Goal: Transaction & Acquisition: Book appointment/travel/reservation

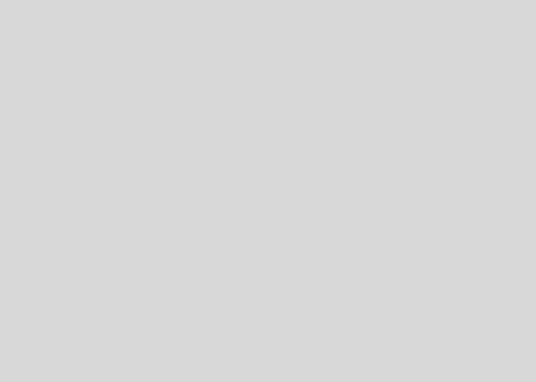
select select "es"
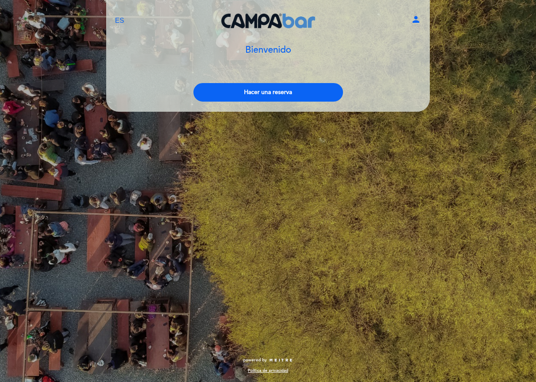
click at [235, 93] on button "Hacer una reserva" at bounding box center [267, 92] width 149 height 19
click at [266, 93] on button "Hacer una reserva" at bounding box center [267, 92] width 149 height 19
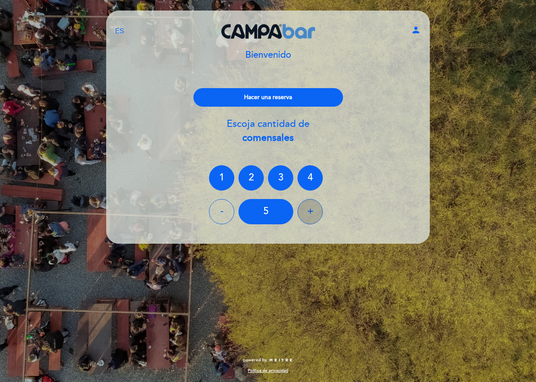
click at [311, 211] on div "+" at bounding box center [309, 211] width 25 height 25
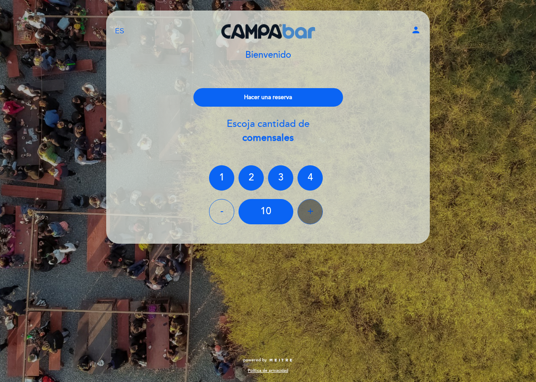
click at [311, 211] on div "+" at bounding box center [309, 211] width 25 height 25
click at [310, 211] on div "+" at bounding box center [309, 211] width 25 height 25
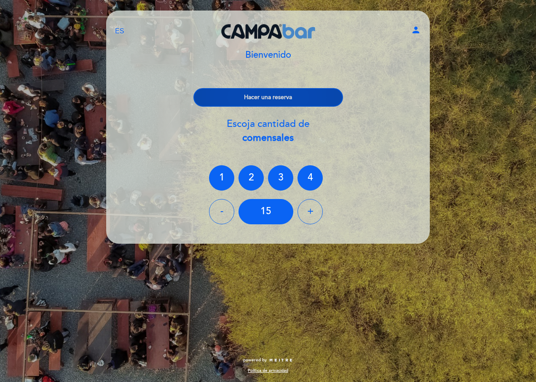
click at [261, 101] on button "Hacer una reserva" at bounding box center [267, 97] width 149 height 19
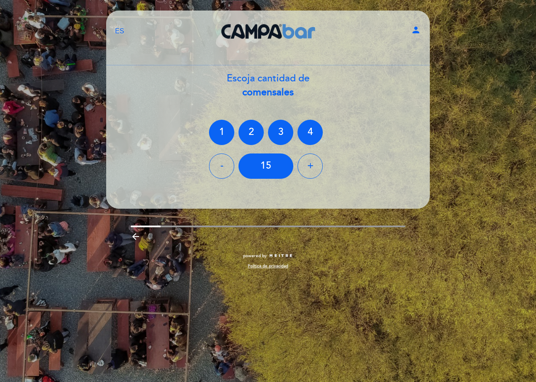
drag, startPoint x: 168, startPoint y: 62, endPoint x: 181, endPoint y: 57, distance: 14.5
click at [173, 62] on div "EN ES PT [GEOGRAPHIC_DATA] person" at bounding box center [268, 40] width 306 height 49
click at [215, 241] on div "arrow_backward" at bounding box center [268, 237] width 275 height 13
drag, startPoint x: 304, startPoint y: 45, endPoint x: 245, endPoint y: 61, distance: 61.2
click at [305, 42] on div "CAMPA" at bounding box center [268, 30] width 106 height 29
